Goal: Task Accomplishment & Management: Use online tool/utility

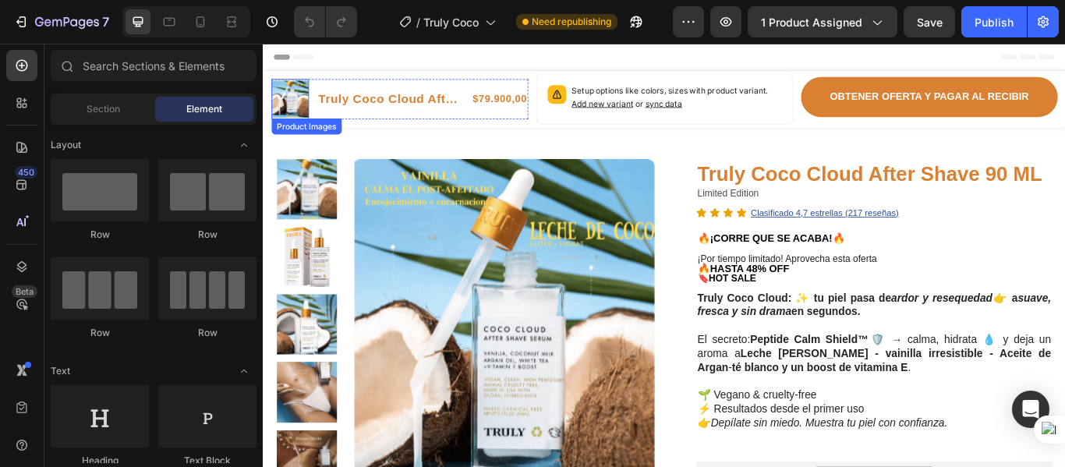
click at [286, 94] on img at bounding box center [294, 109] width 44 height 44
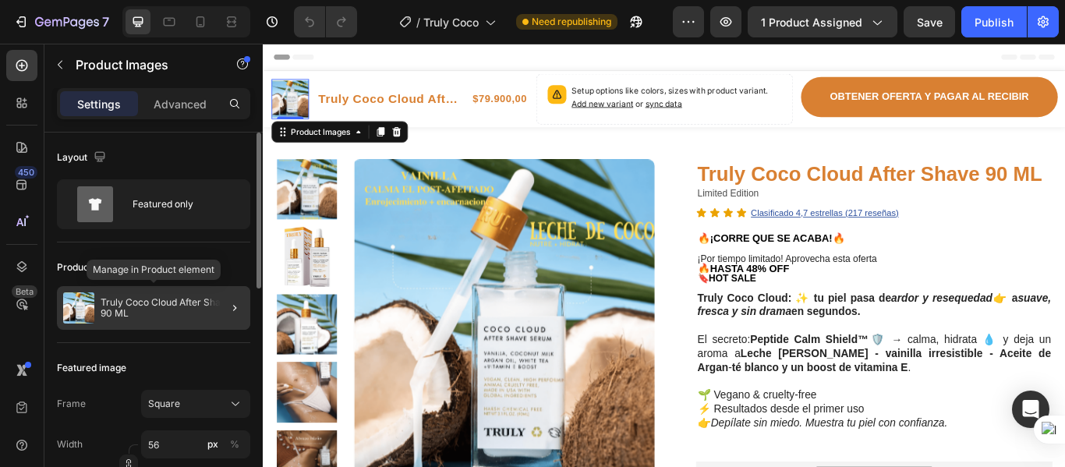
click at [76, 301] on img at bounding box center [78, 307] width 31 height 31
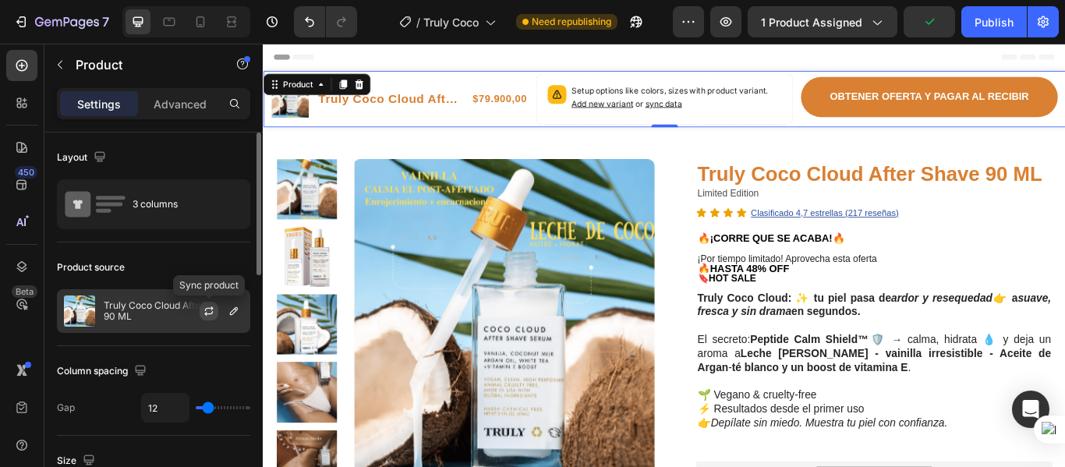
click at [207, 310] on icon "button" at bounding box center [209, 311] width 12 height 12
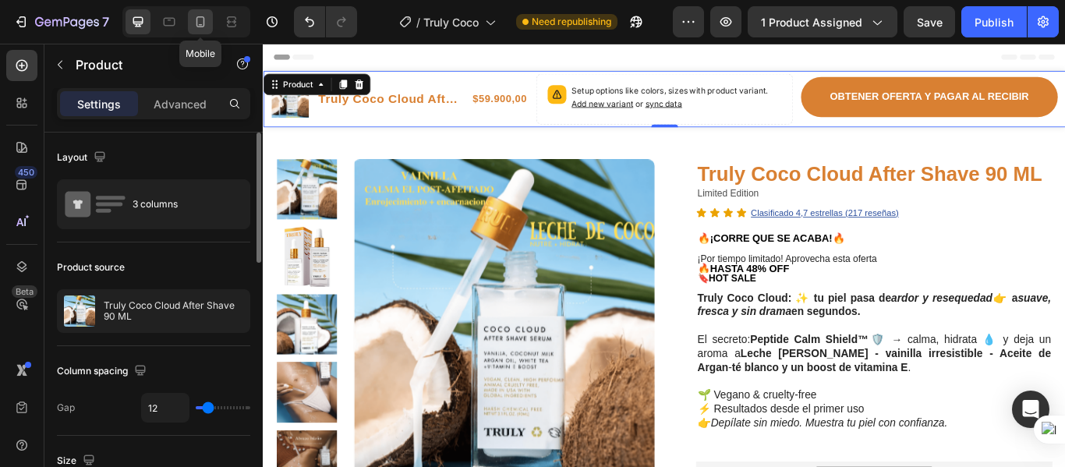
click at [197, 27] on icon at bounding box center [201, 21] width 9 height 11
type input "100%"
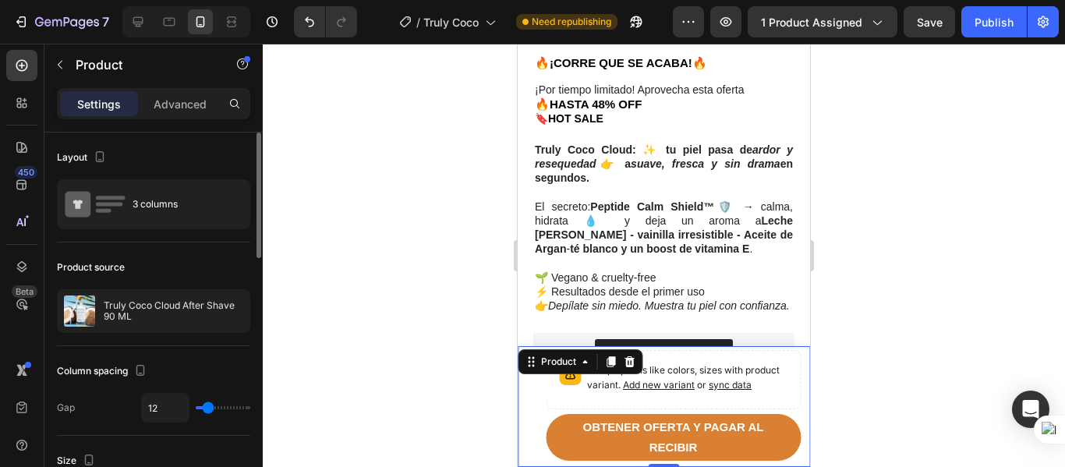
scroll to position [702, 0]
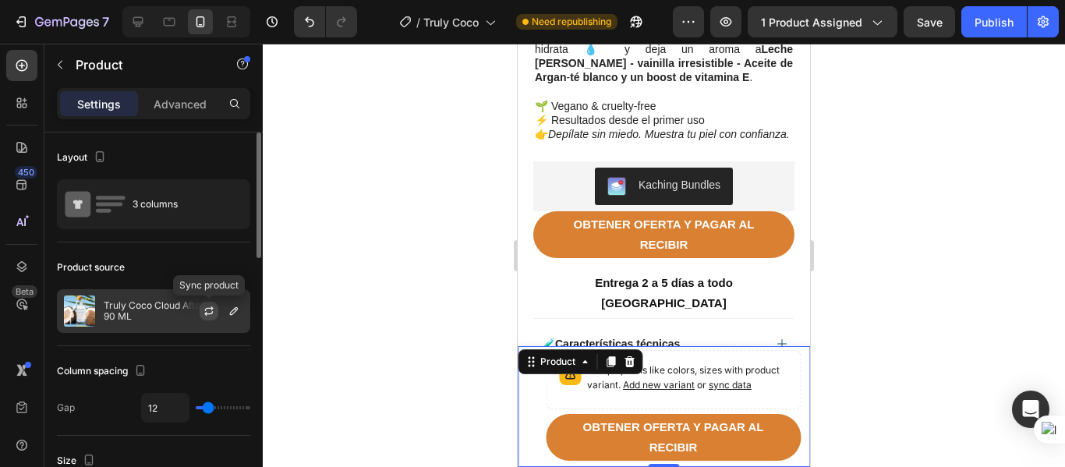
click at [211, 305] on icon "button" at bounding box center [209, 311] width 12 height 12
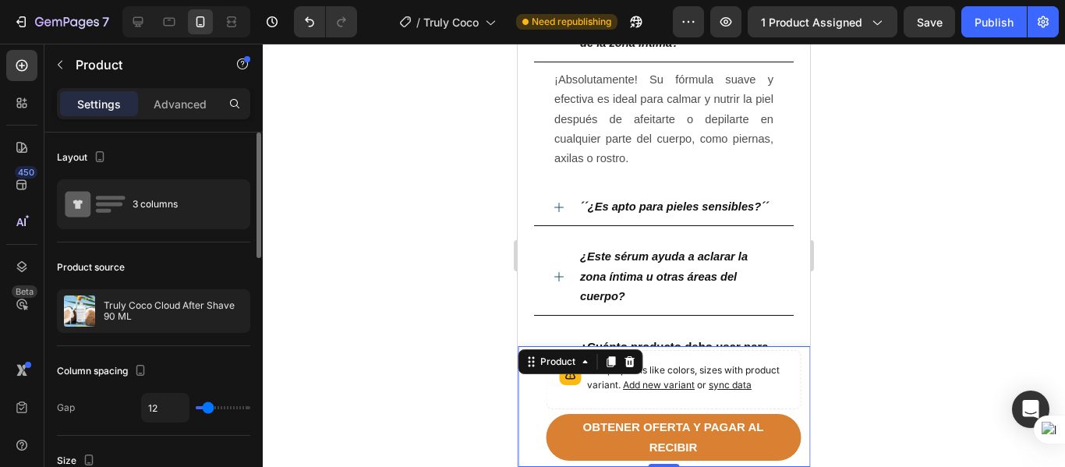
scroll to position [2853, 0]
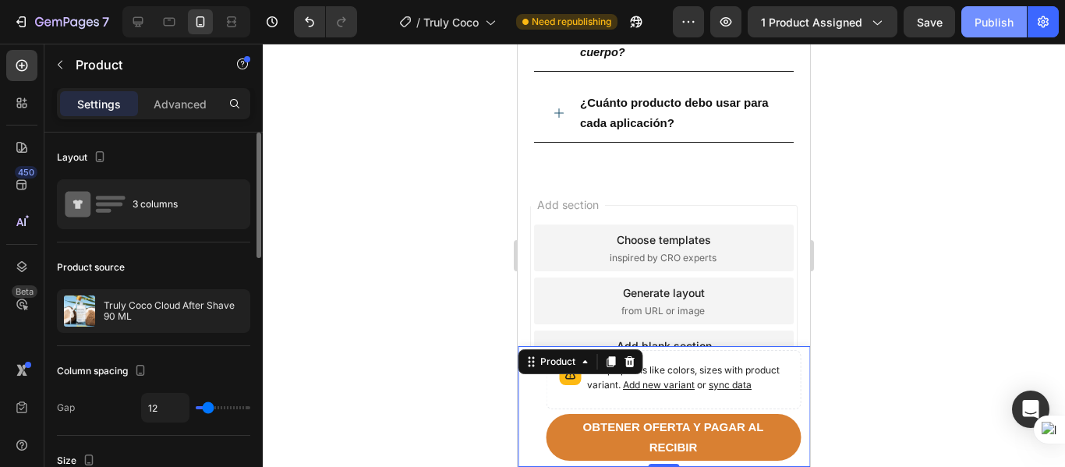
click at [981, 33] on button "Publish" at bounding box center [995, 21] width 66 height 31
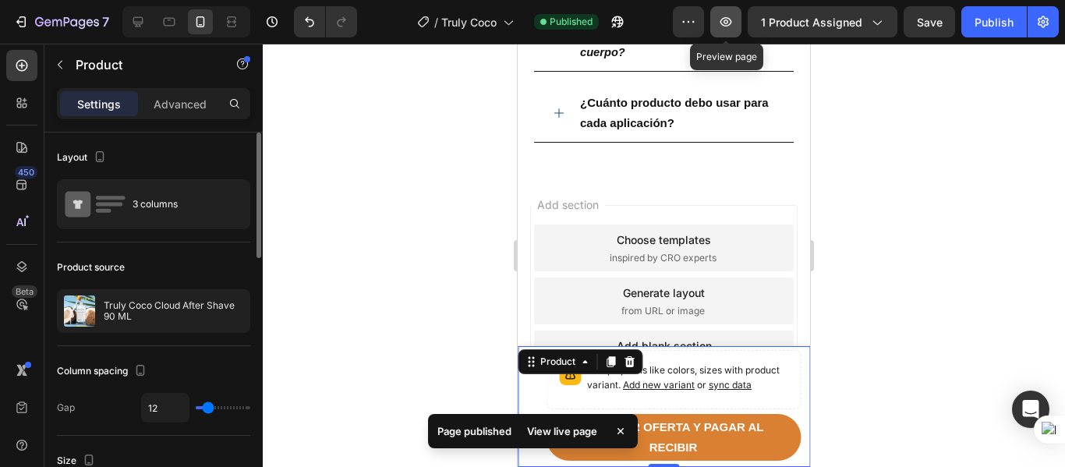
click at [727, 16] on icon "button" at bounding box center [726, 22] width 16 height 16
